Goal: Task Accomplishment & Management: Use online tool/utility

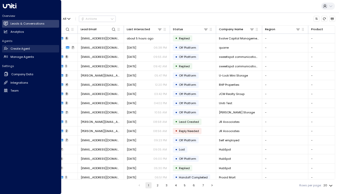
click at [26, 52] on link "Create Agent Create Agent" at bounding box center [30, 49] width 57 height 8
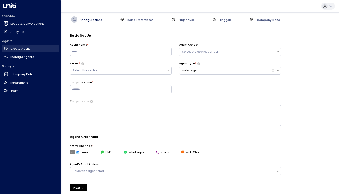
scroll to position [6, 0]
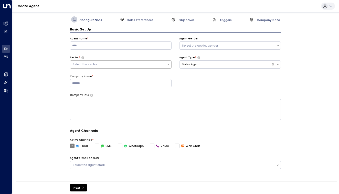
click at [114, 64] on div "Select the sector" at bounding box center [119, 64] width 92 height 4
click at [187, 87] on div "Agent Name * Agent Gender Select the copilot gender Sector * Select the sector …" at bounding box center [175, 65] width 211 height 57
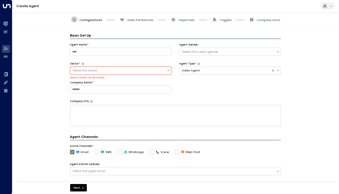
scroll to position [0, 0]
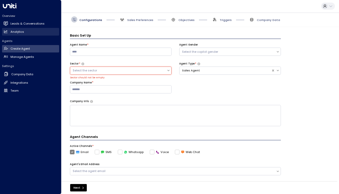
click at [25, 31] on link "Analytics Analytics" at bounding box center [30, 32] width 57 height 8
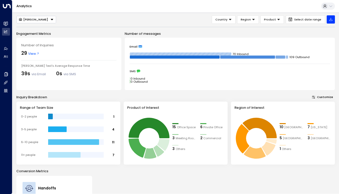
drag, startPoint x: 204, startPoint y: 62, endPoint x: 204, endPoint y: 73, distance: 11.0
click at [204, 62] on div "Email 70 Inbound 109 Outbound SMS 0 Inbound 0 Outbound" at bounding box center [230, 64] width 210 height 53
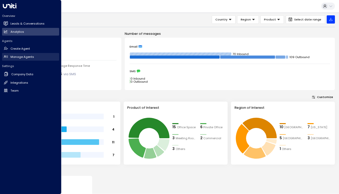
click at [26, 58] on h2 "Manage Agents" at bounding box center [23, 57] width 24 height 4
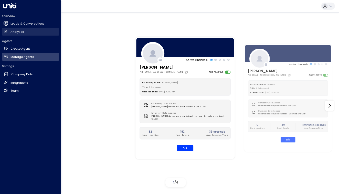
click at [20, 32] on h2 "Analytics" at bounding box center [18, 32] width 14 height 4
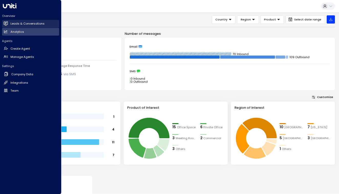
click at [26, 27] on link "Leads & Conversations Leads & Conversations" at bounding box center [30, 24] width 57 height 8
